Goal: Information Seeking & Learning: Learn about a topic

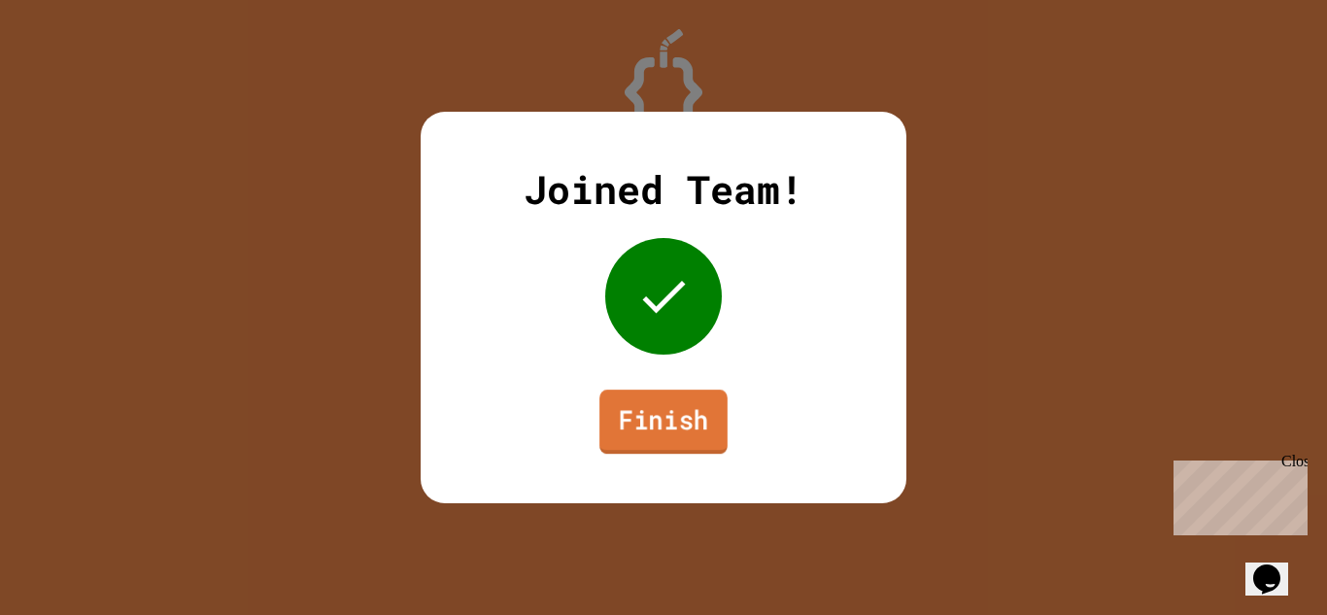
click at [677, 442] on link "Finish" at bounding box center [664, 422] width 128 height 64
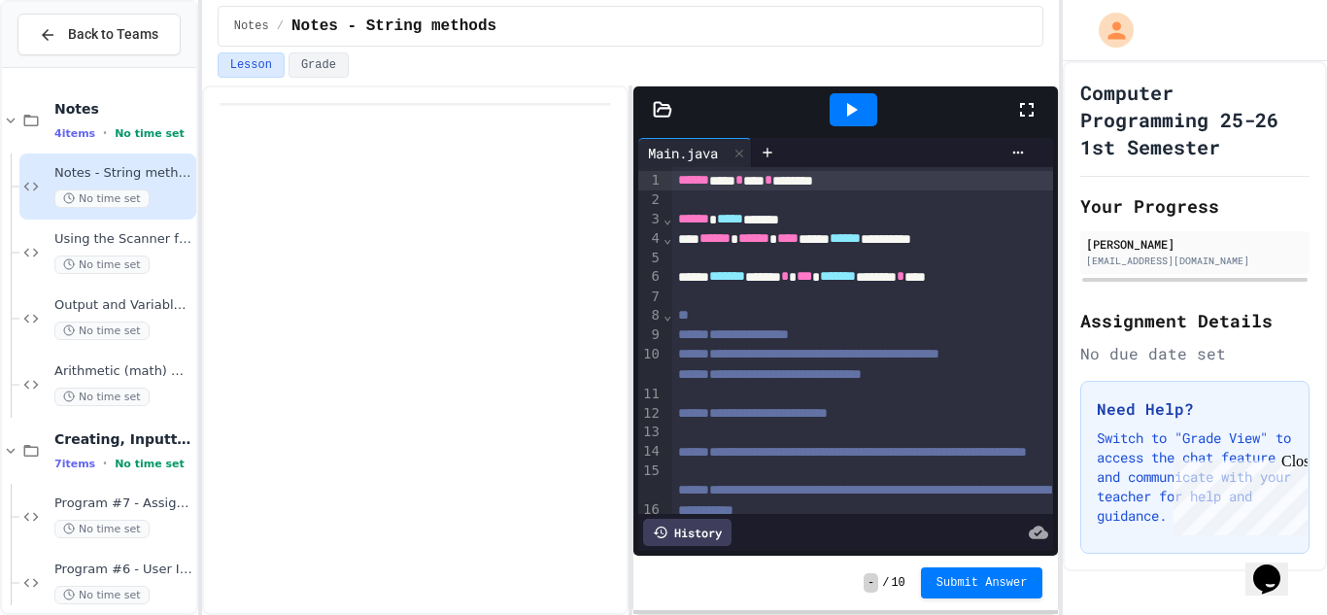
click at [1077, 114] on div "Computer Programming 25-26 1st Semester Your Progress [PERSON_NAME] [EMAIL_ADDR…" at bounding box center [1195, 316] width 264 height 510
click at [1026, 110] on icon at bounding box center [1027, 109] width 23 height 23
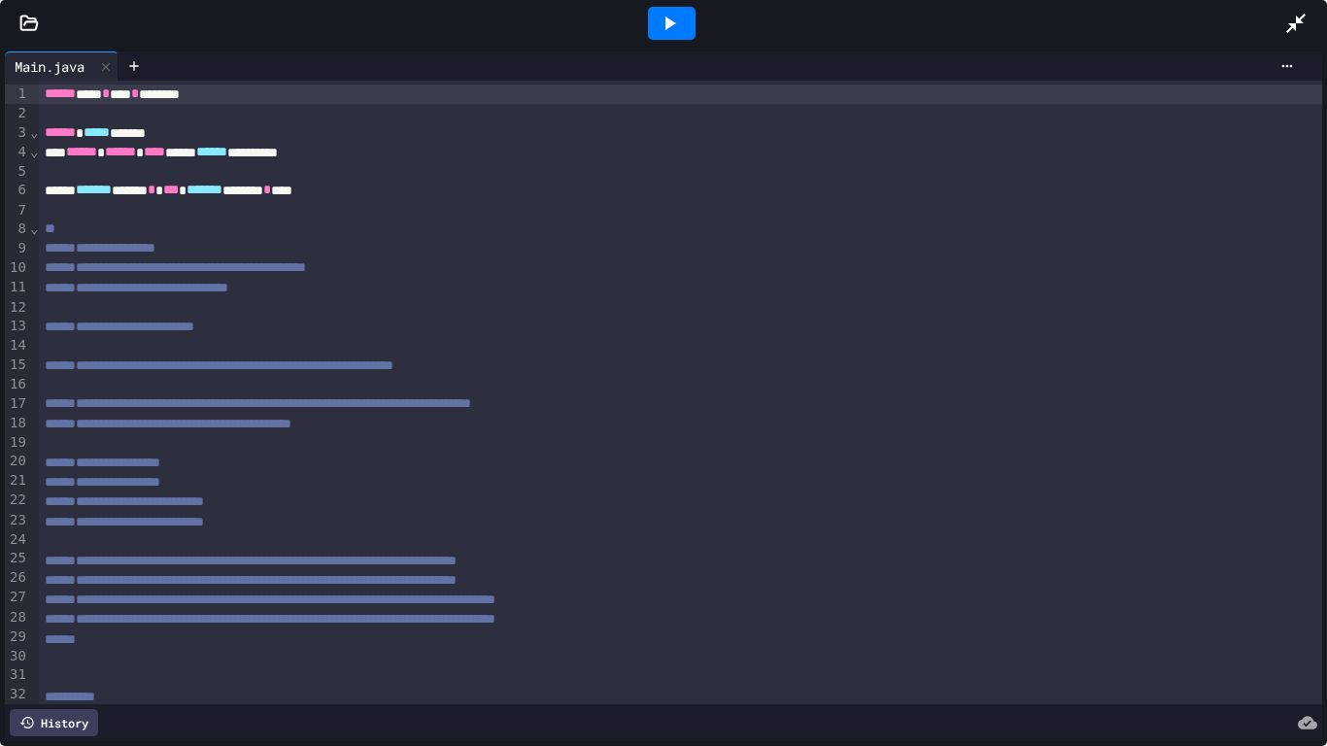
click at [1305, 19] on icon at bounding box center [1296, 23] width 23 height 23
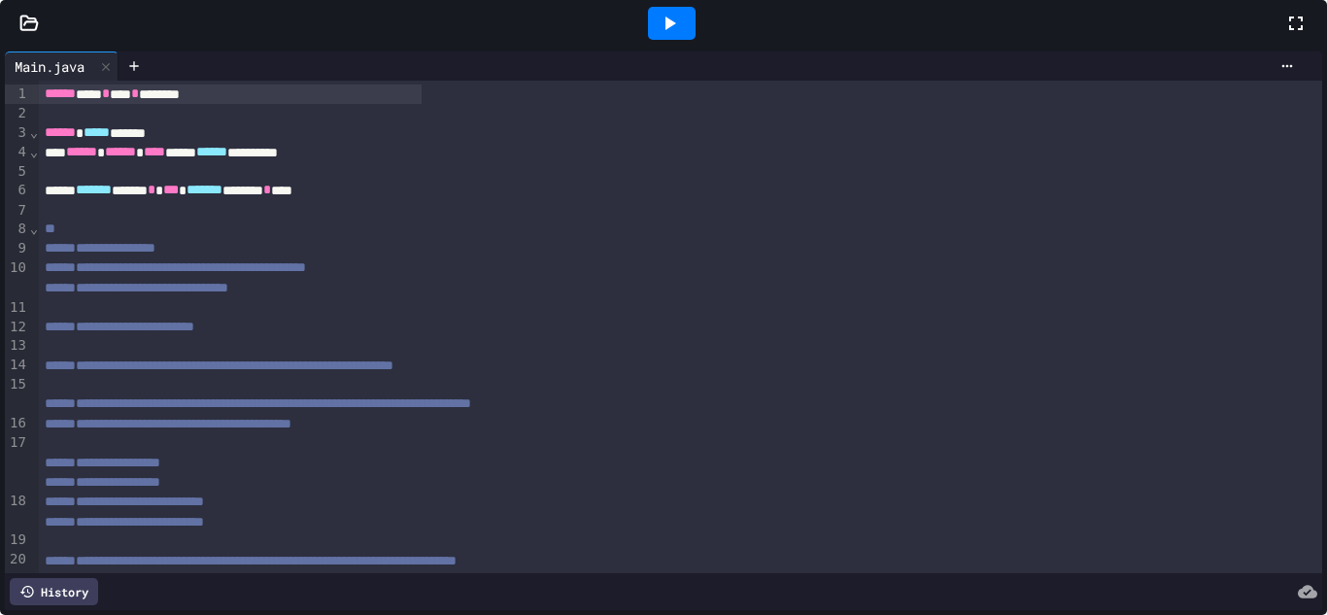
scroll to position [684, 0]
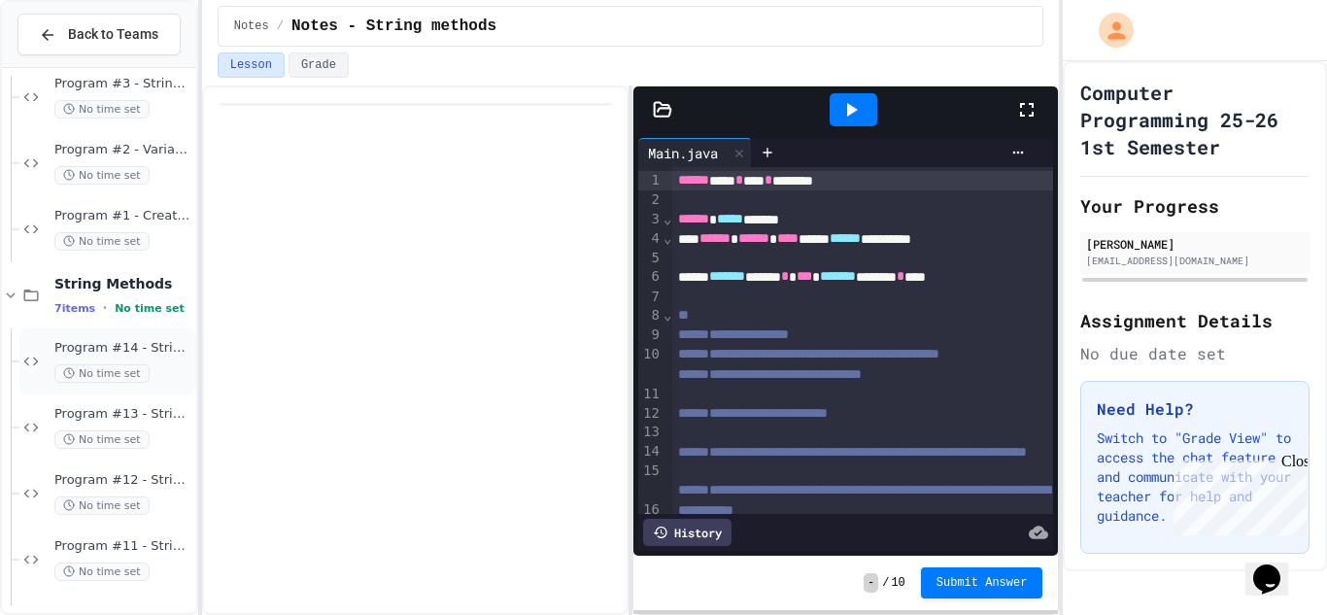
click at [95, 357] on div "Program #14 - String Methods - username No time set" at bounding box center [123, 361] width 138 height 43
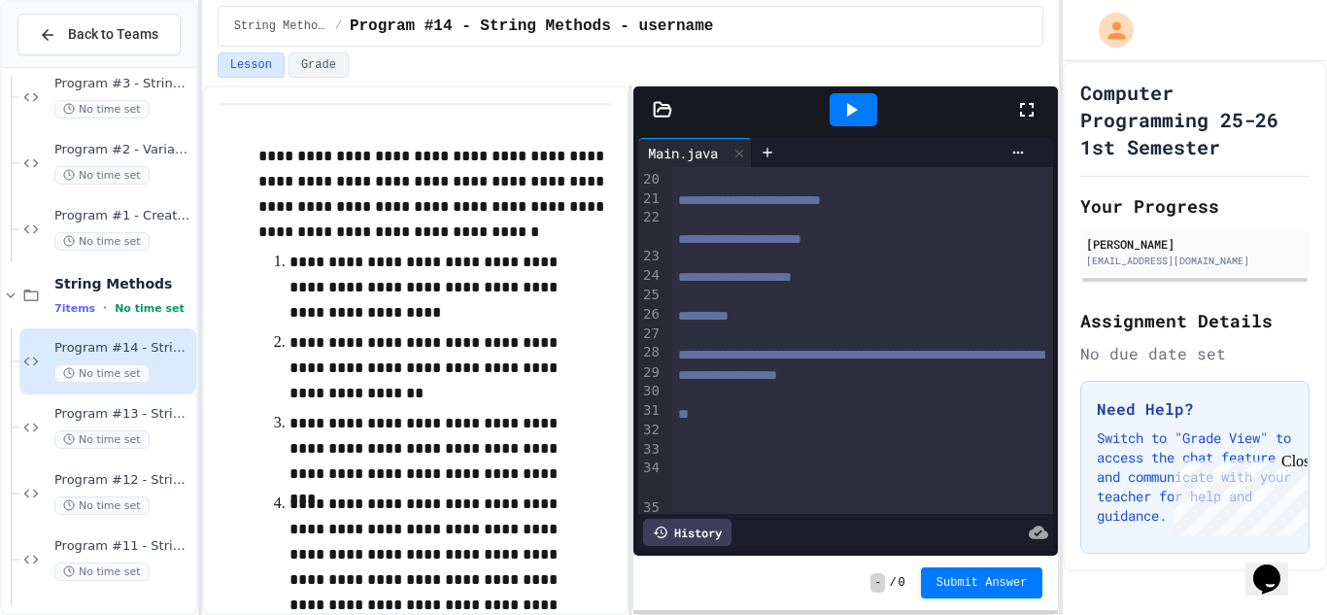
scroll to position [686, 0]
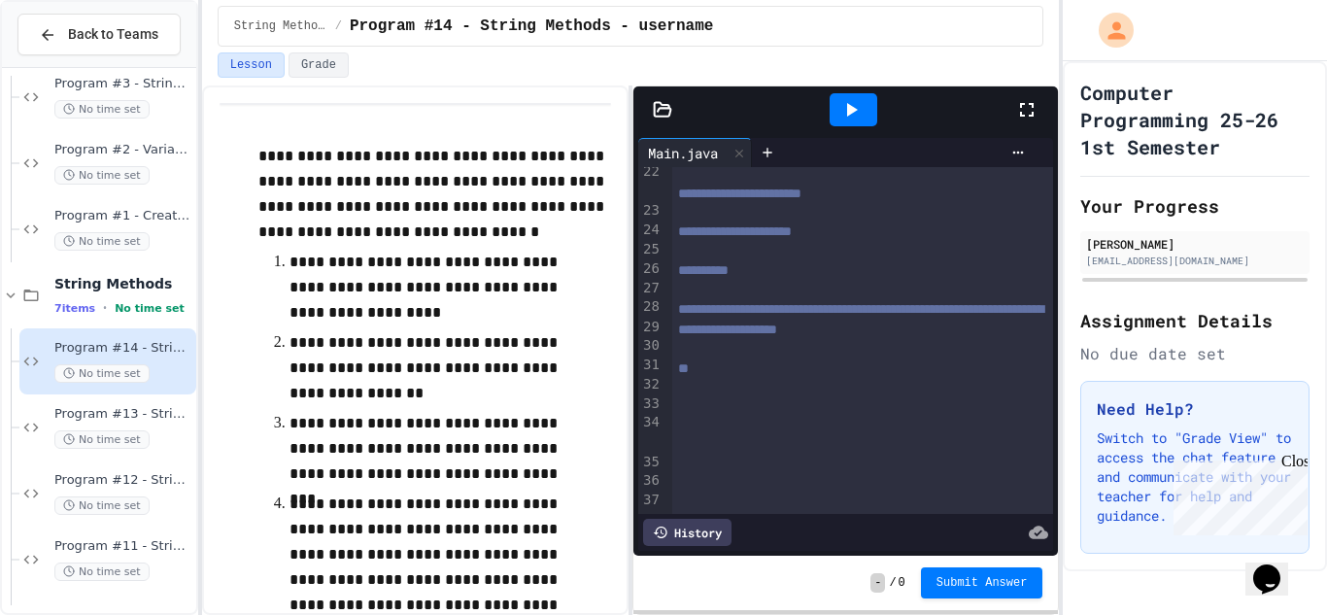
click at [729, 379] on div "**" at bounding box center [863, 369] width 382 height 19
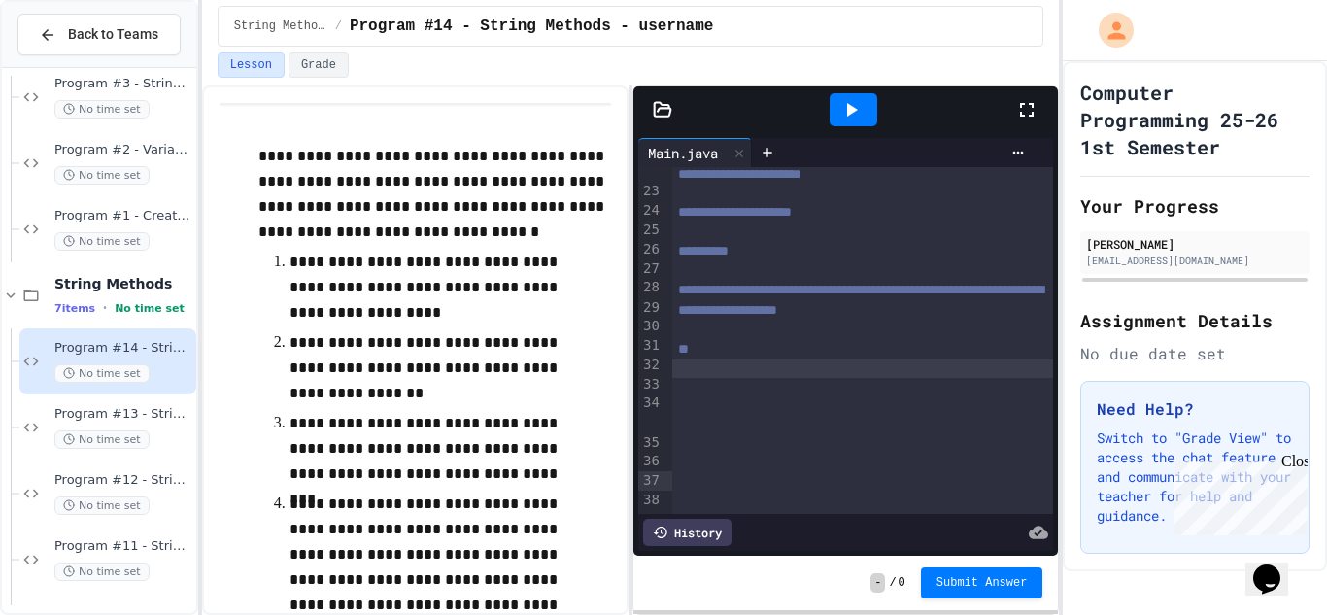
scroll to position [0, 0]
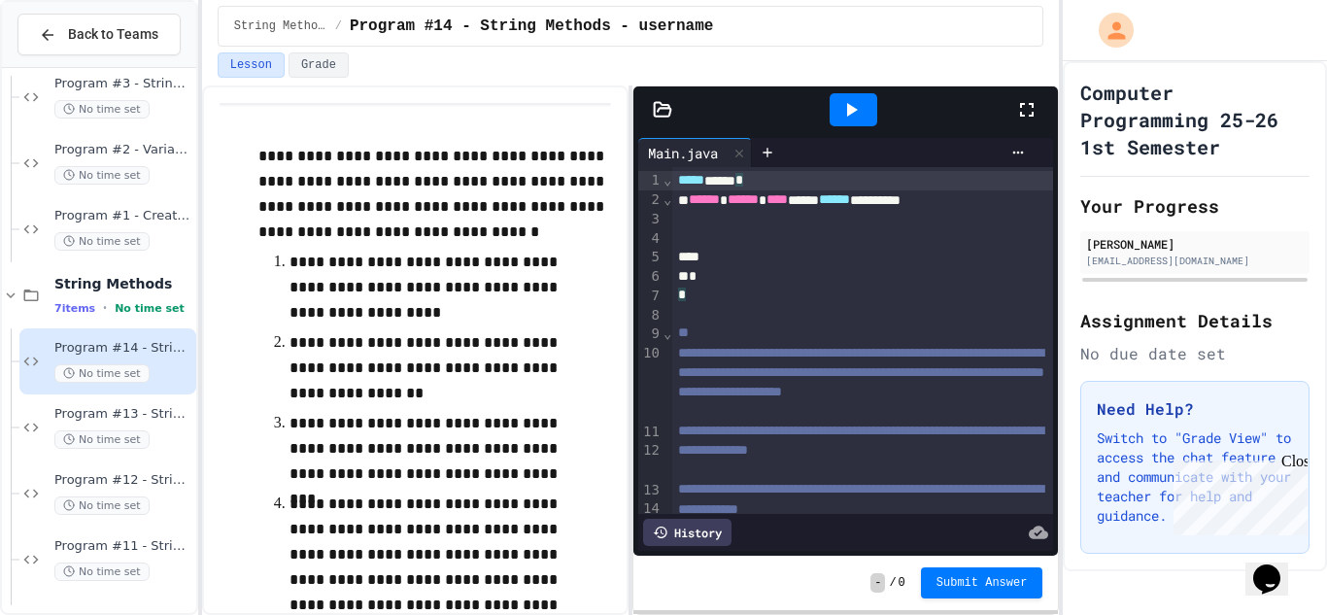
click at [777, 178] on div "***** **** *" at bounding box center [863, 180] width 382 height 19
click at [674, 180] on div "***** **** *" at bounding box center [863, 180] width 382 height 19
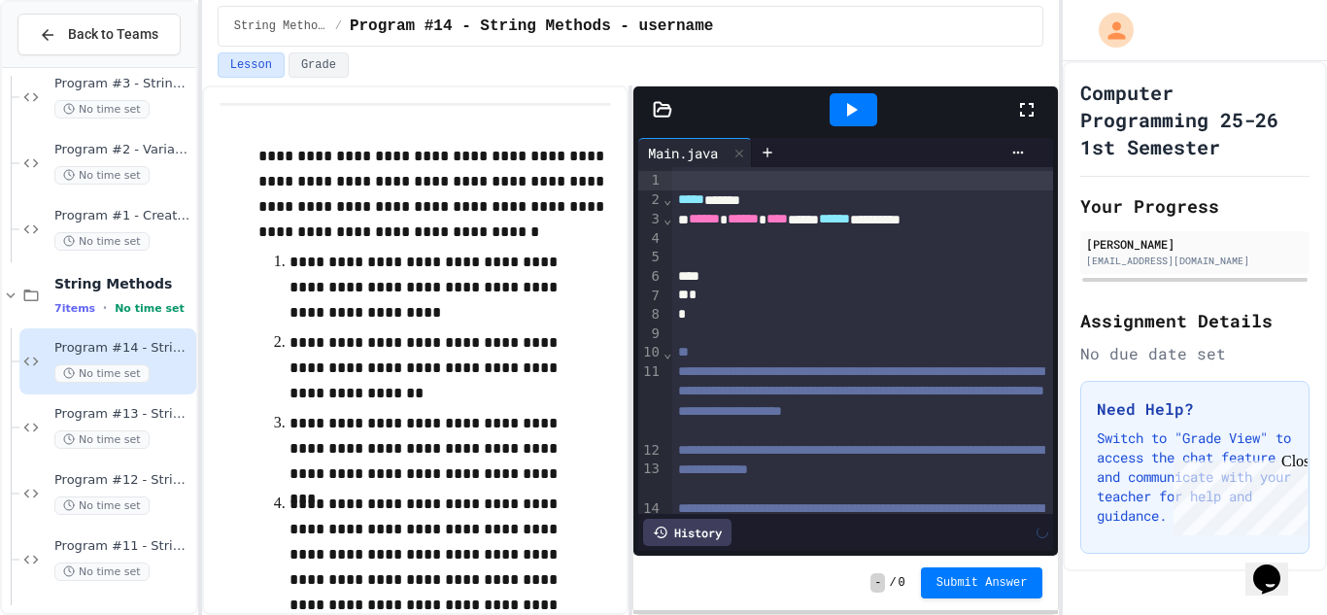
click at [679, 174] on div at bounding box center [863, 180] width 382 height 19
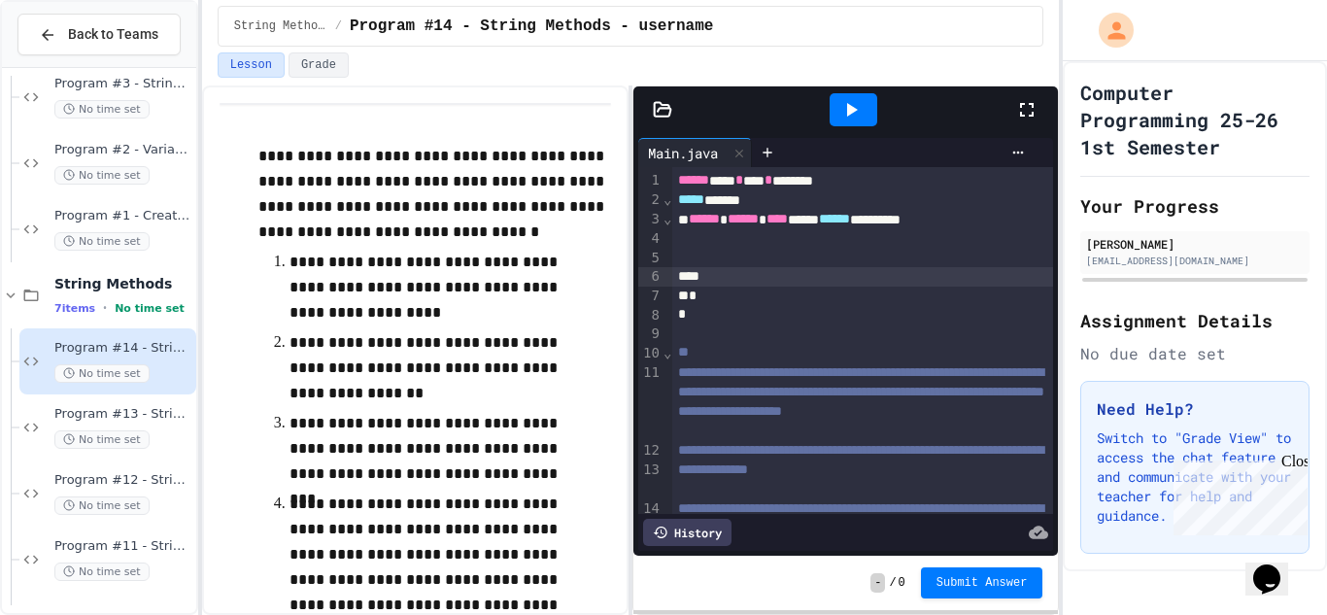
click at [787, 276] on div at bounding box center [863, 276] width 382 height 19
click at [766, 267] on div at bounding box center [863, 276] width 382 height 19
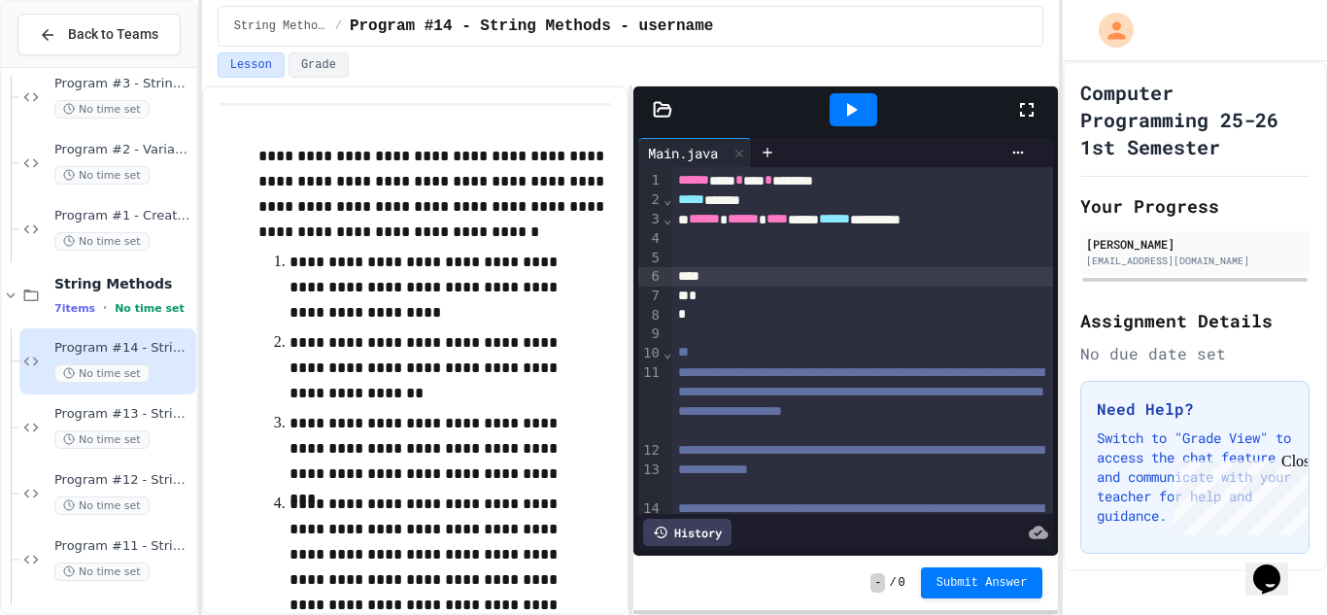
click at [769, 269] on div at bounding box center [863, 276] width 382 height 19
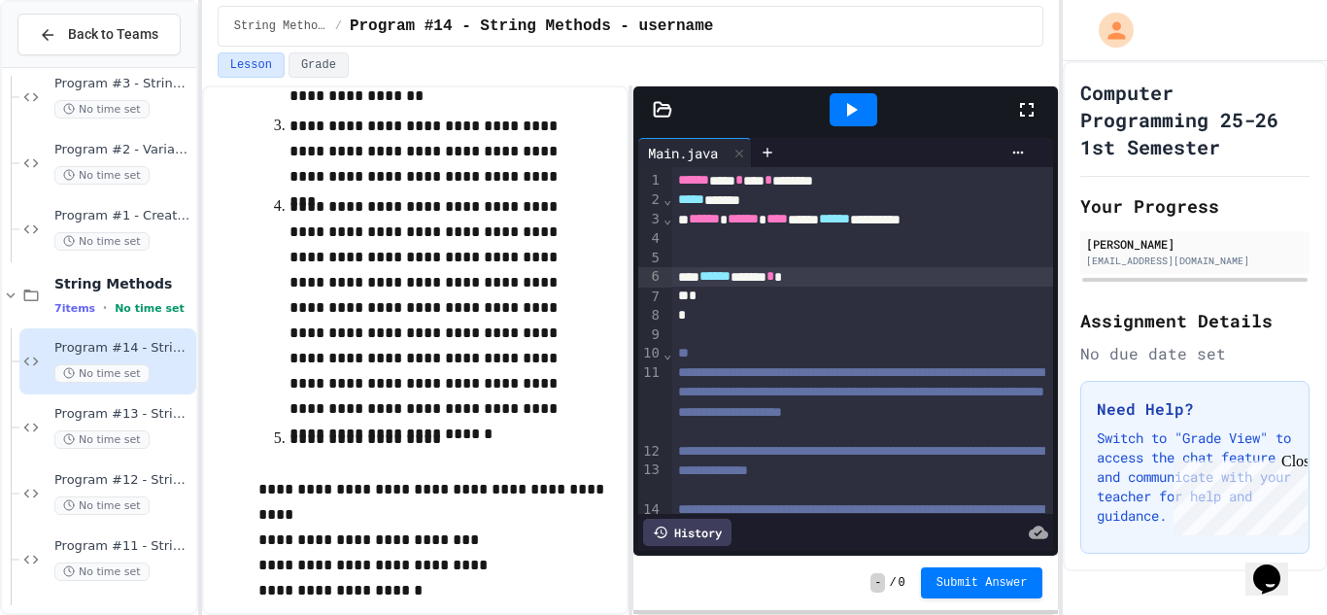
scroll to position [296, 0]
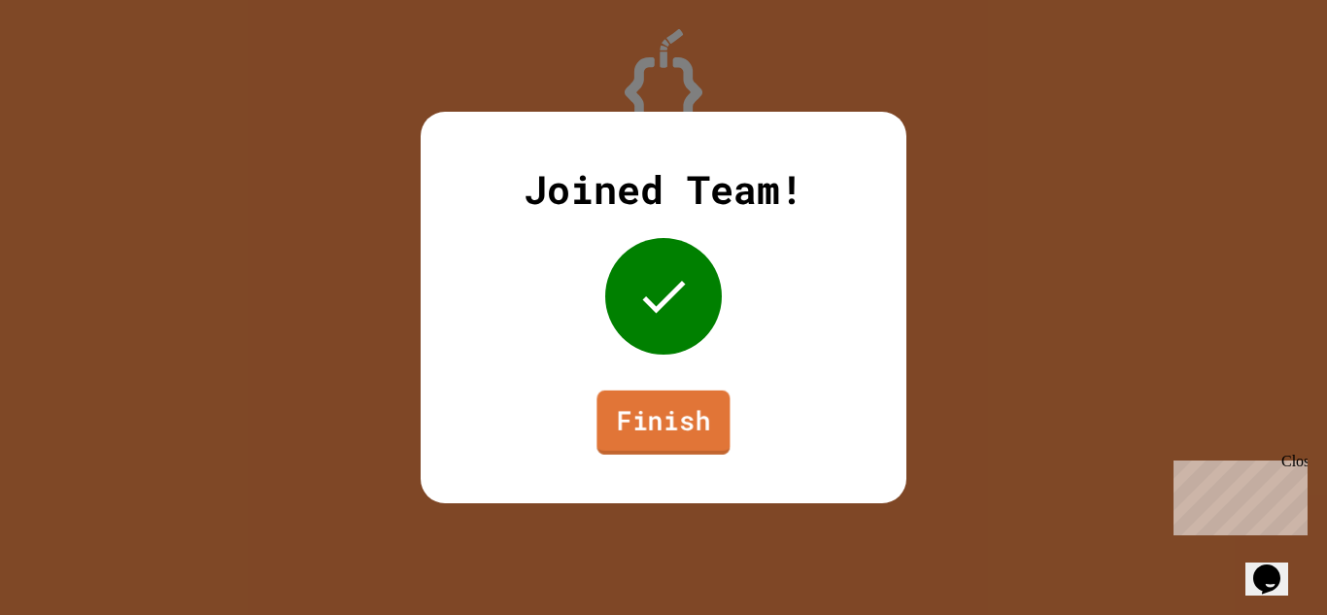
click at [677, 427] on link "Finish" at bounding box center [663, 423] width 133 height 64
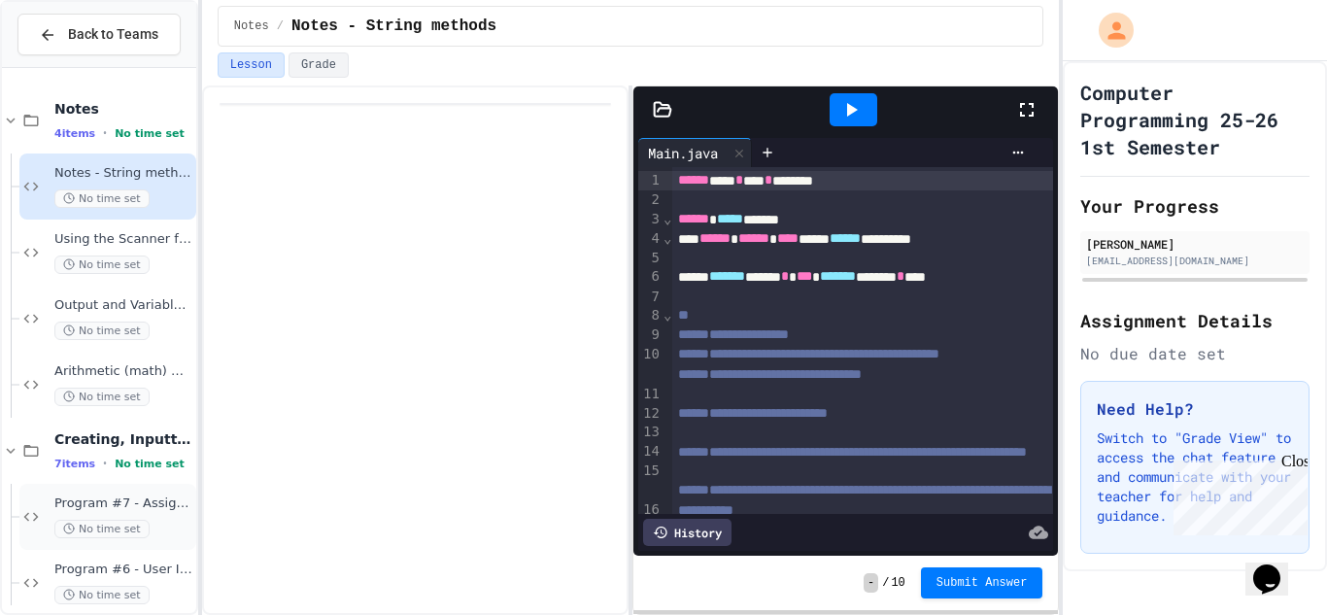
click at [157, 498] on span "Program #7 - Assignment Scores" at bounding box center [123, 504] width 138 height 17
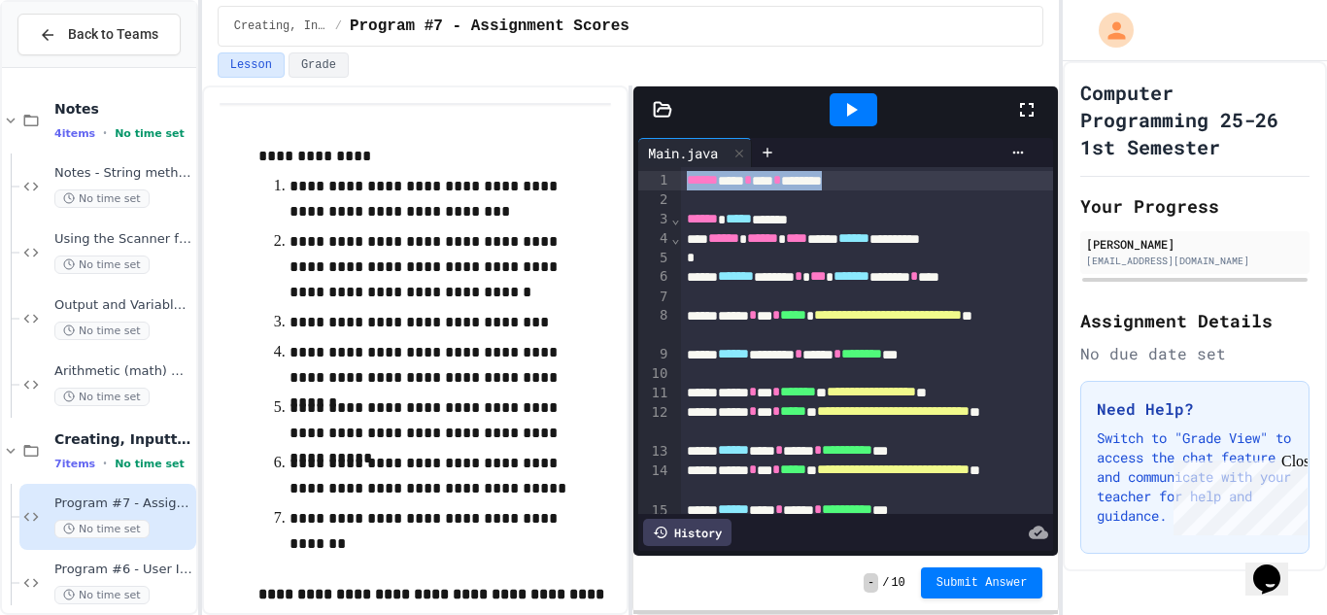
drag, startPoint x: 897, startPoint y: 188, endPoint x: 669, endPoint y: 177, distance: 228.6
click at [669, 177] on div "**********" at bounding box center [845, 340] width 415 height 347
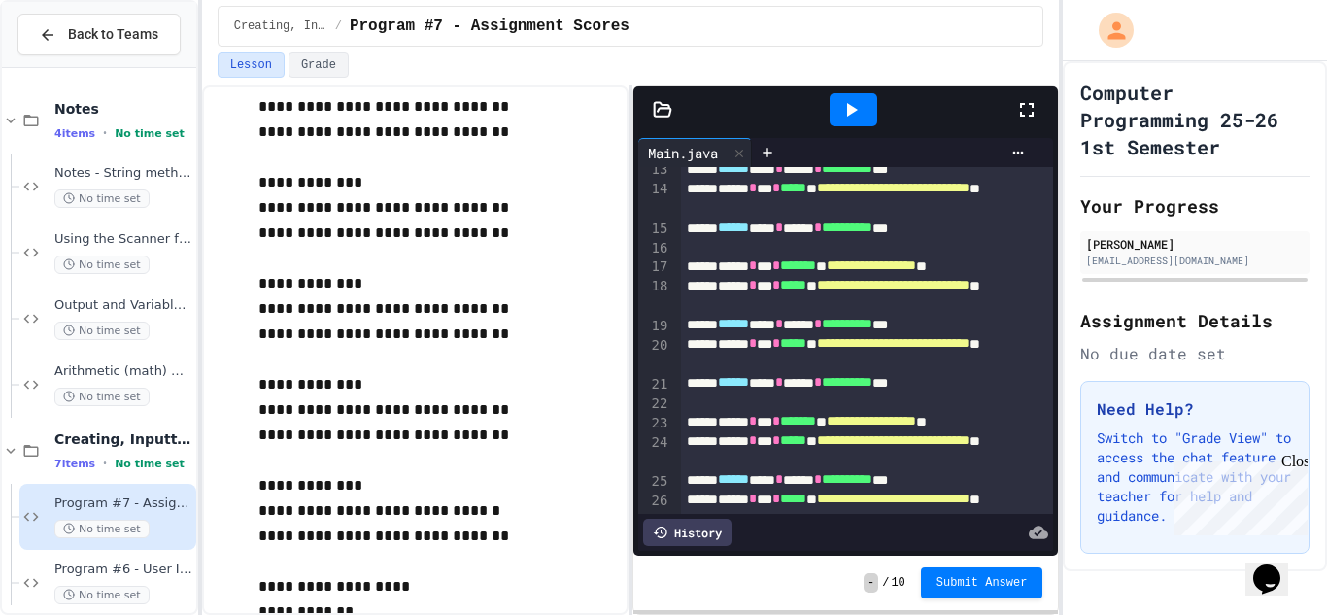
scroll to position [617, 0]
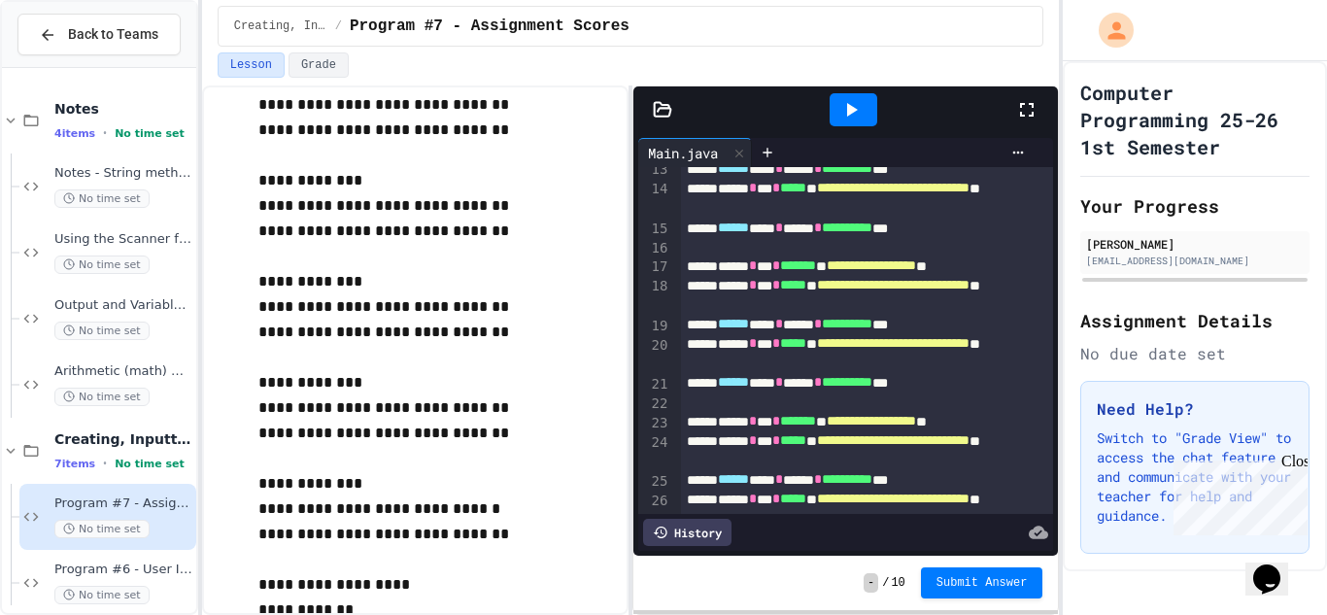
click at [856, 117] on icon at bounding box center [851, 109] width 23 height 23
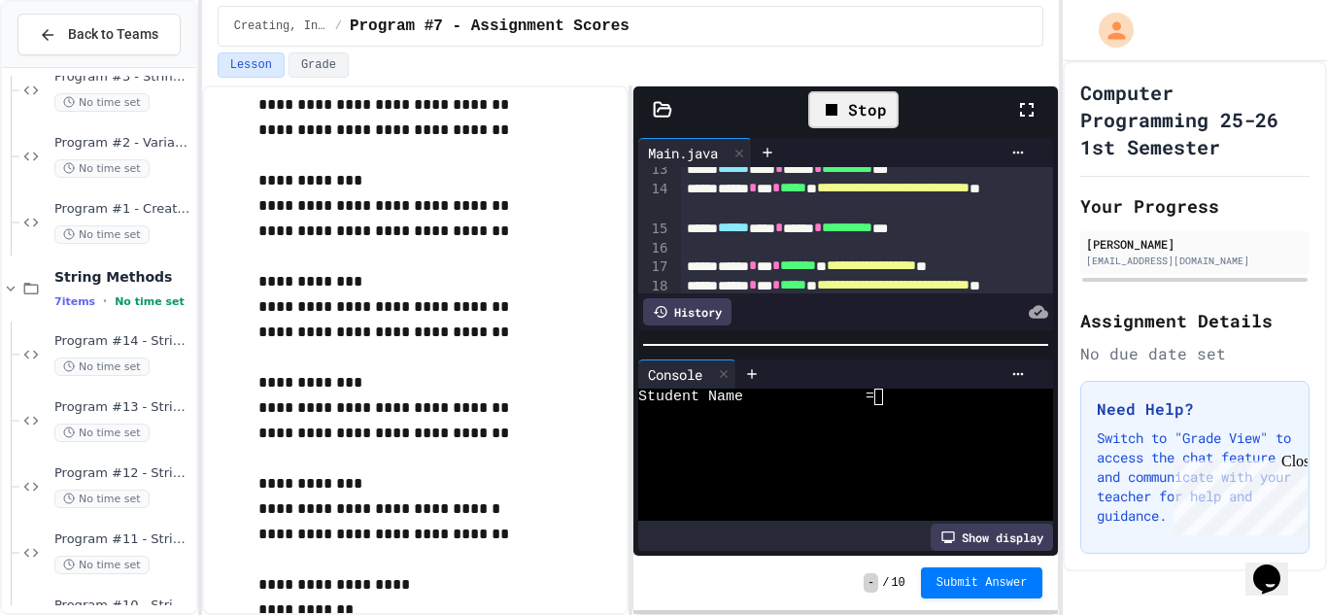
scroll to position [718, 0]
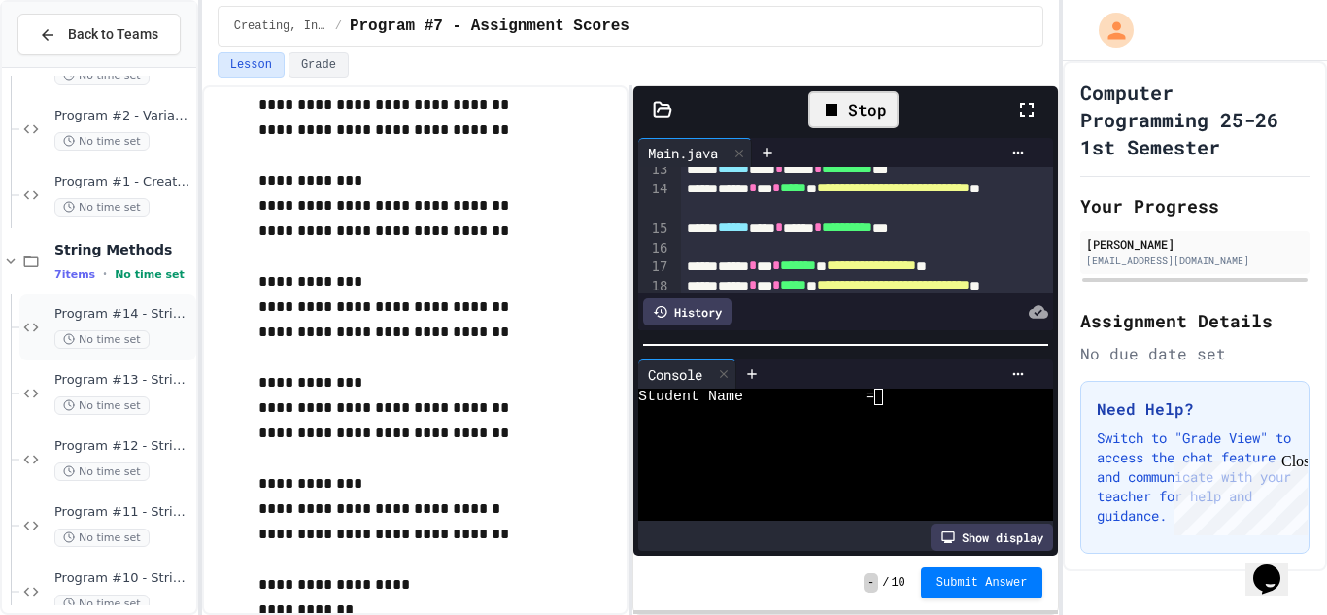
click at [91, 306] on span "Program #14 - String Methods - username" at bounding box center [123, 314] width 138 height 17
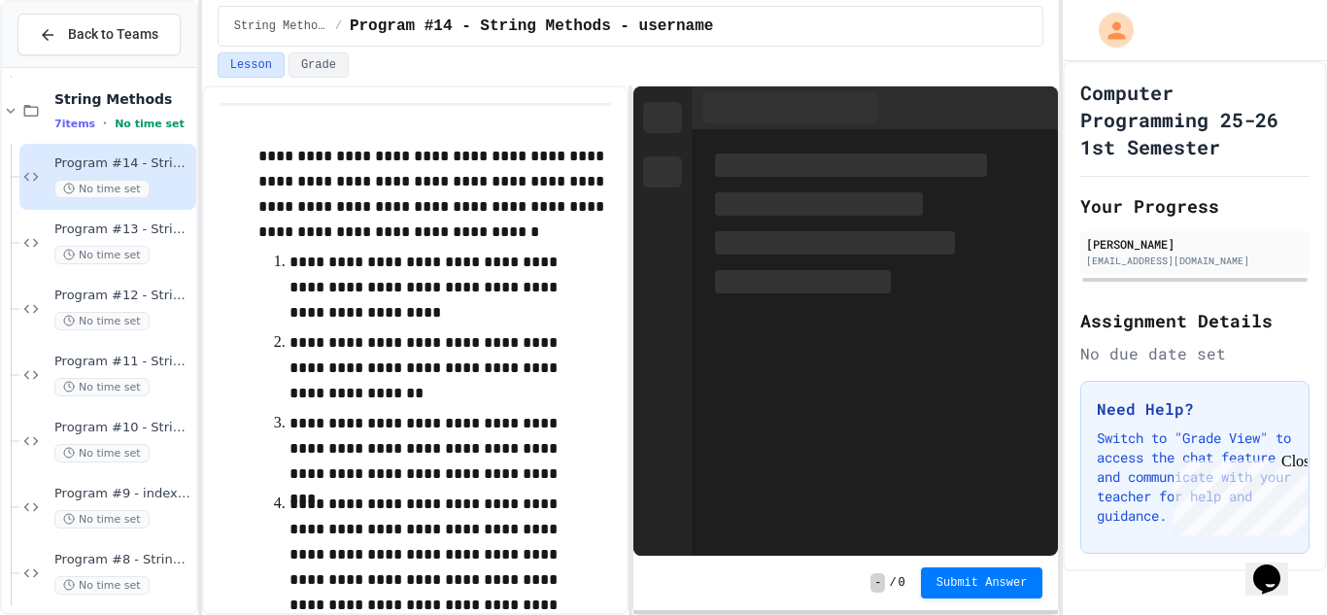
scroll to position [881, 0]
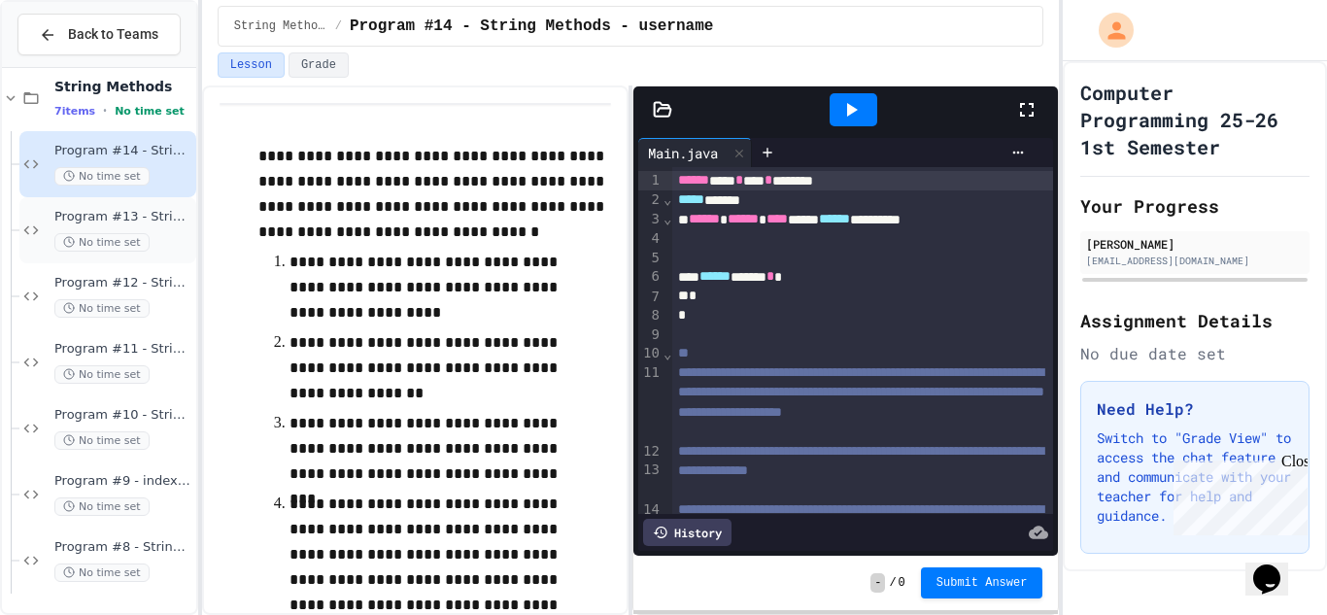
click at [85, 209] on span "Program #13 - String Methods - substring start to end" at bounding box center [123, 217] width 138 height 17
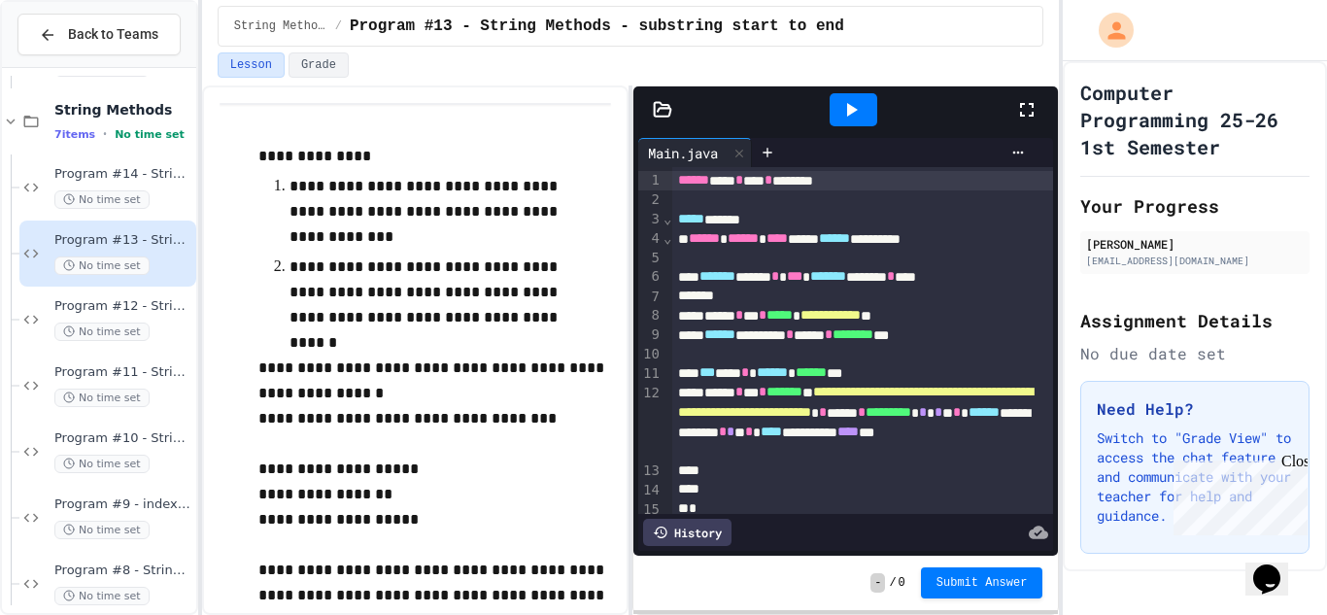
scroll to position [28, 0]
